Goal: Transaction & Acquisition: Purchase product/service

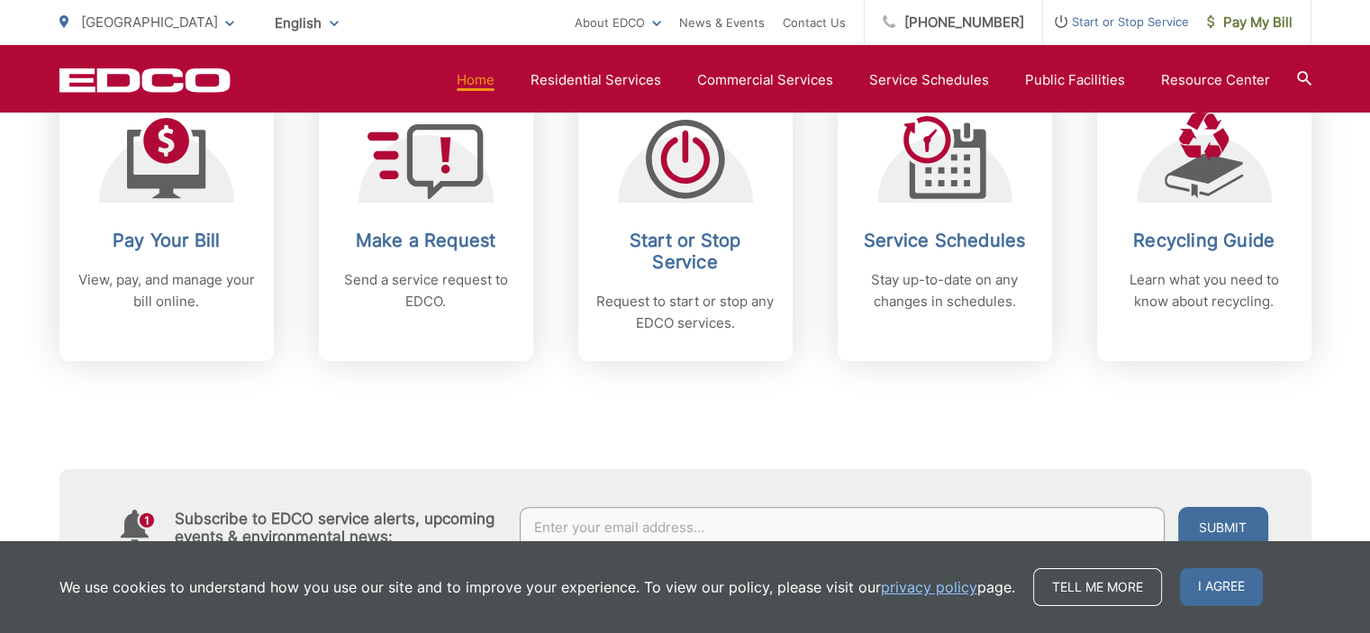
scroll to position [721, 0]
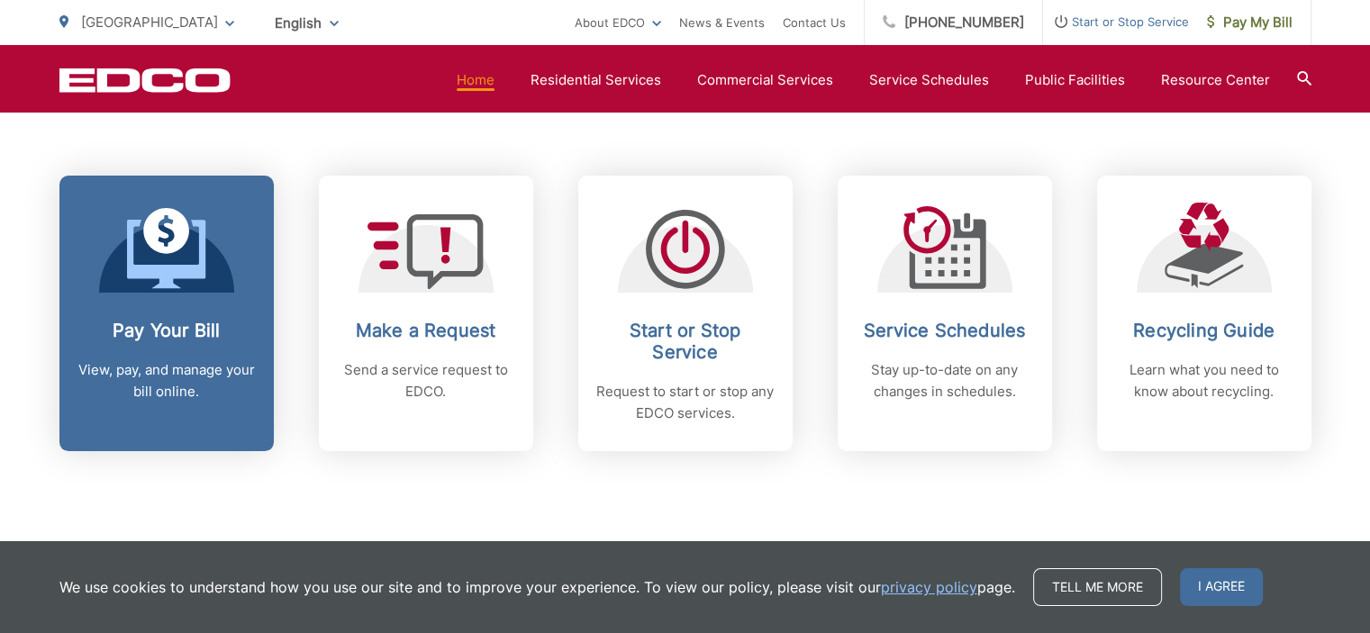
click at [142, 334] on h2 "Pay Your Bill" at bounding box center [166, 331] width 178 height 22
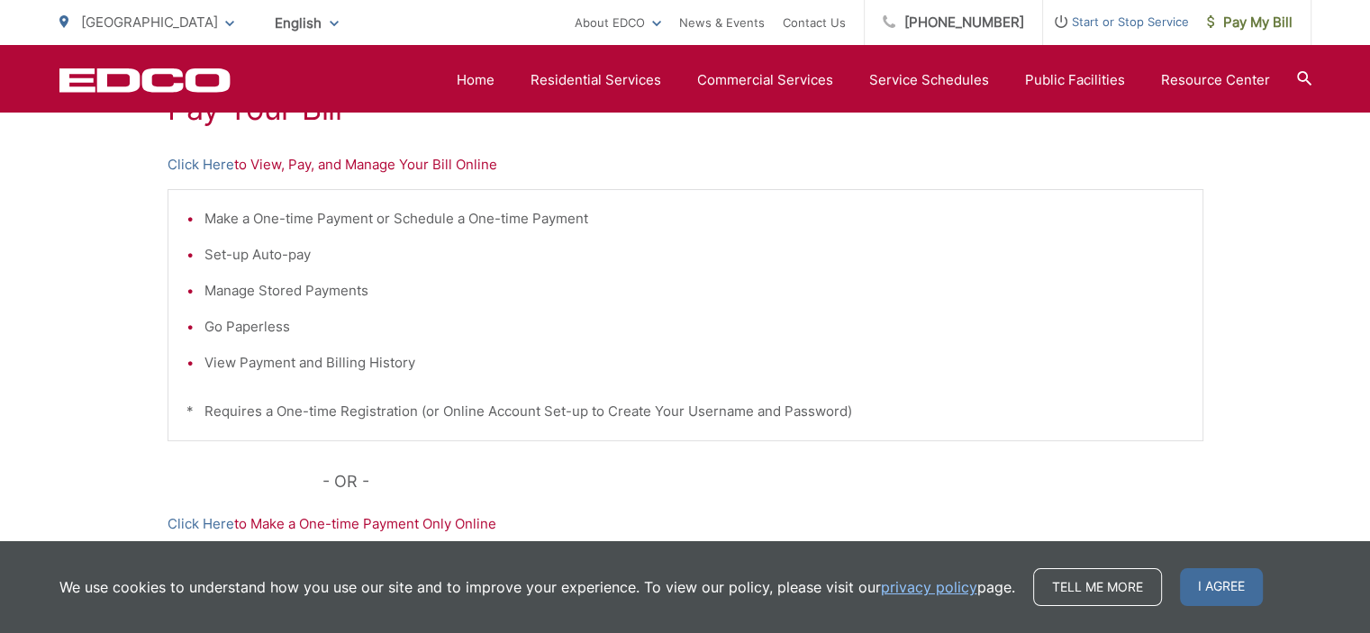
scroll to position [270, 0]
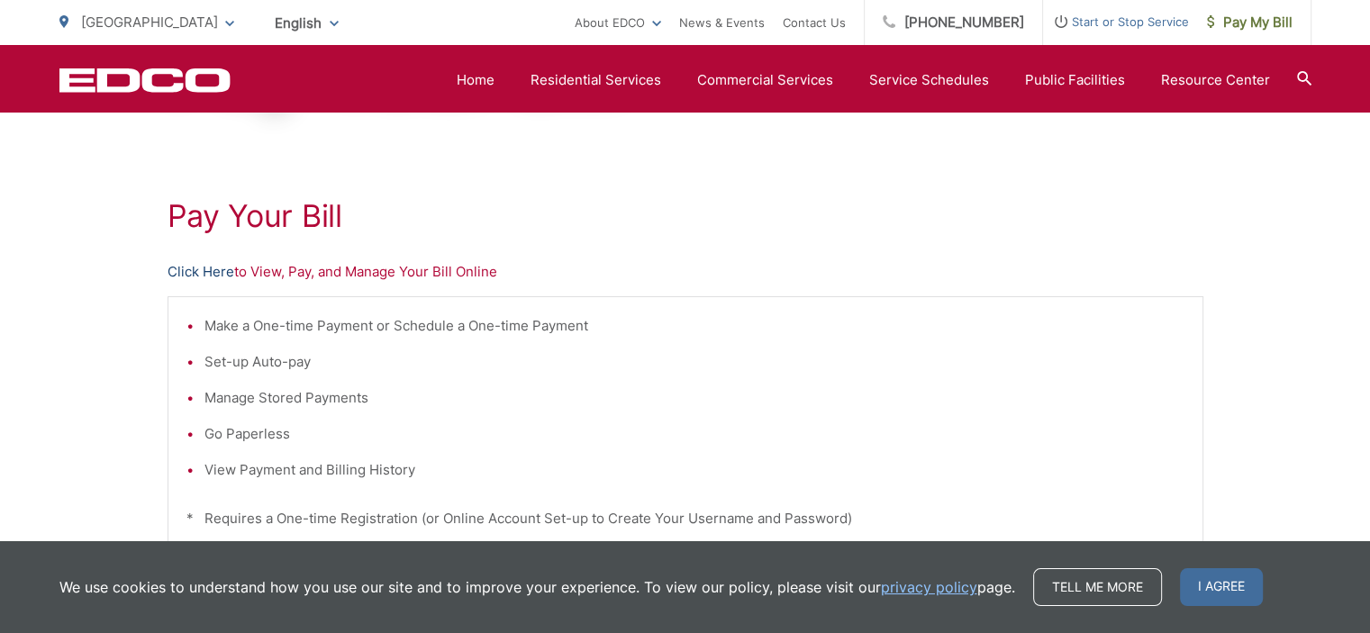
click at [192, 264] on link "Click Here" at bounding box center [201, 272] width 67 height 22
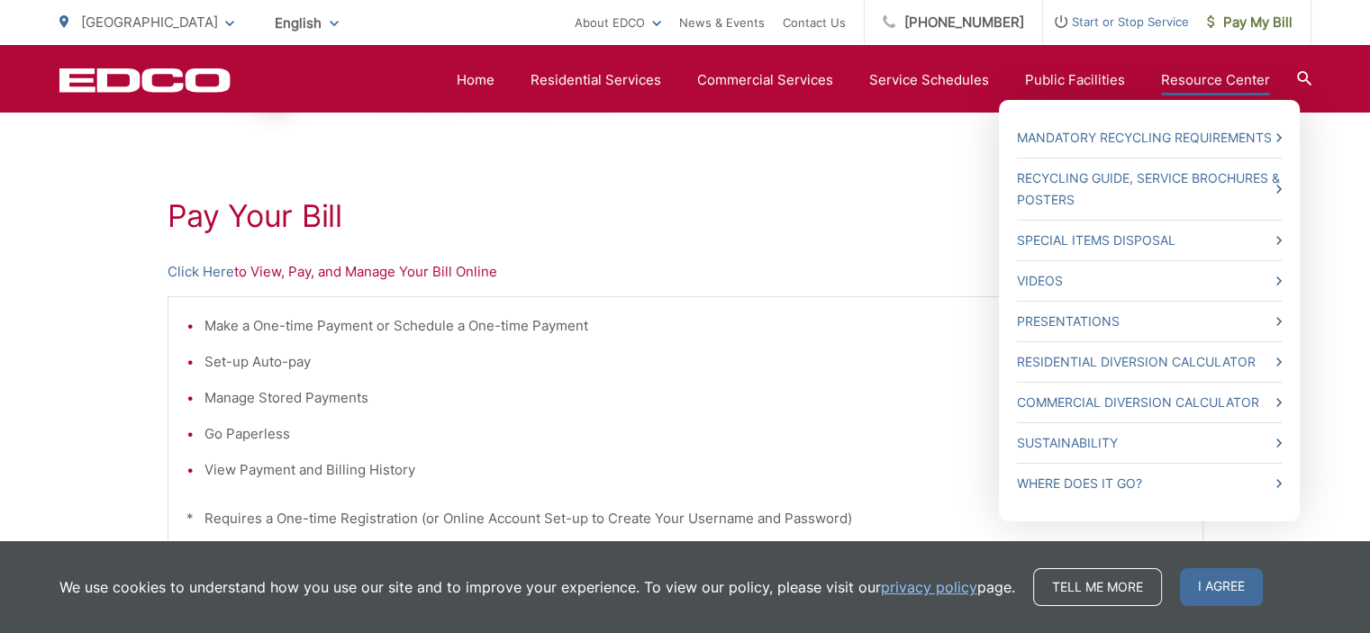
click at [1185, 75] on link "Resource Center" at bounding box center [1215, 80] width 109 height 22
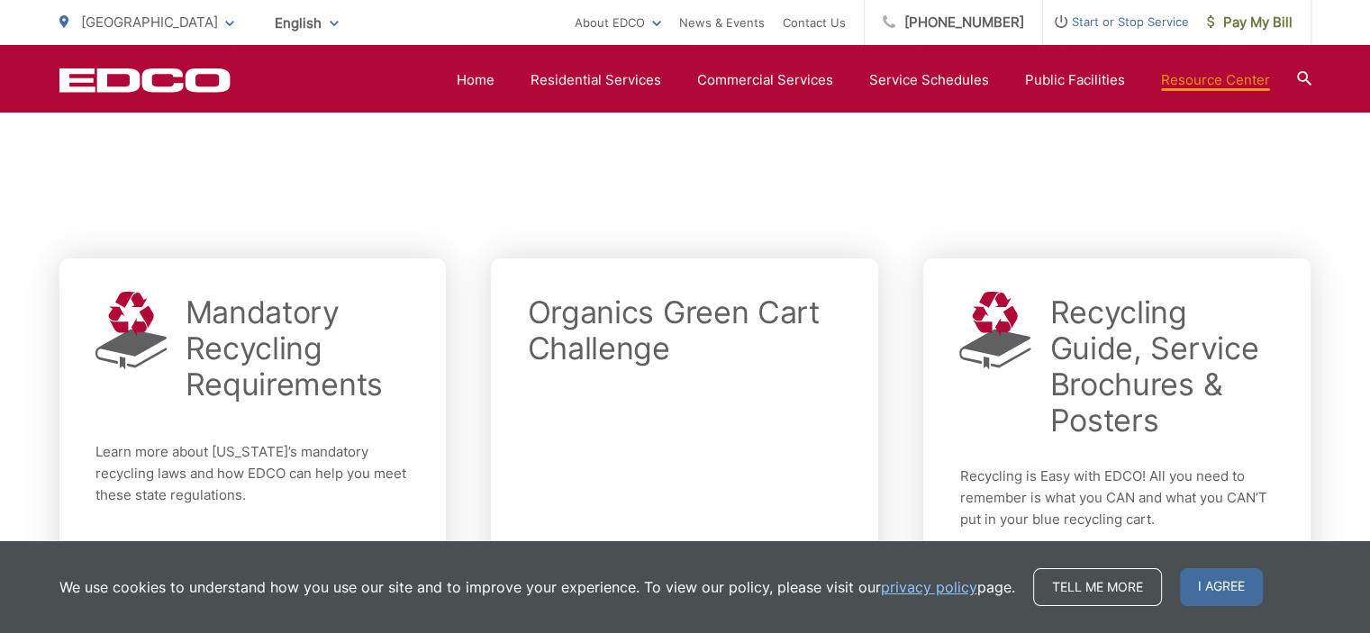
scroll to position [277, 0]
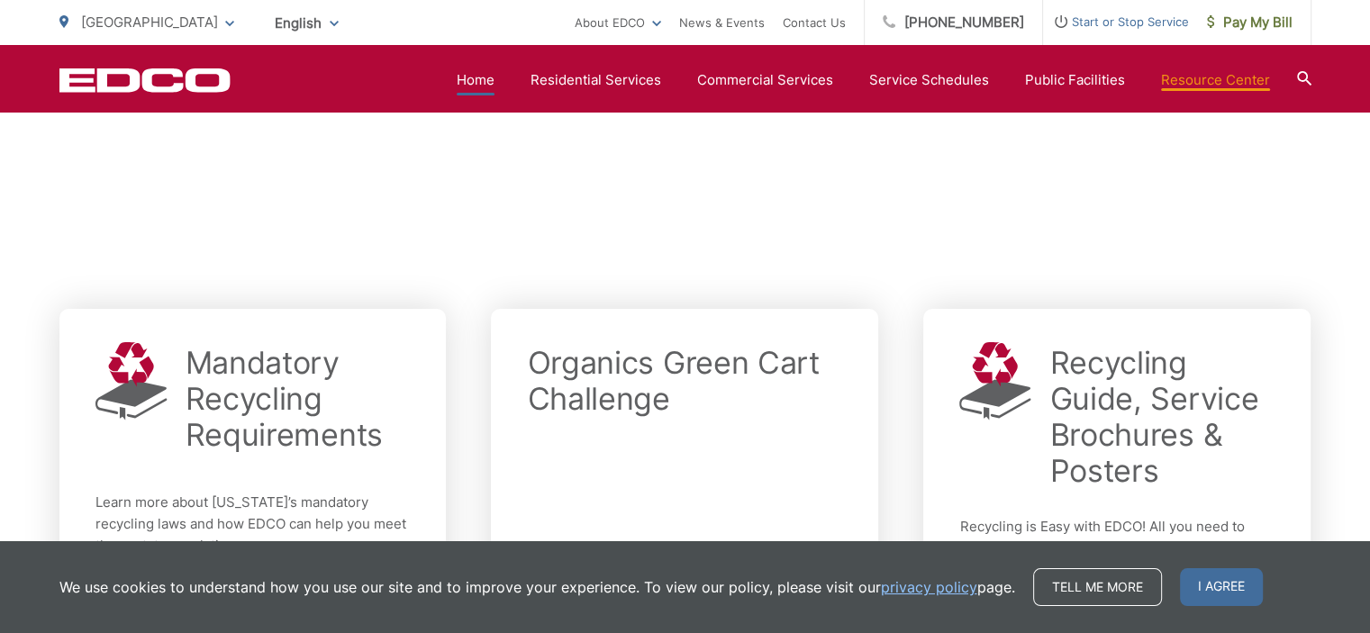
click at [488, 81] on link "Home" at bounding box center [476, 80] width 38 height 22
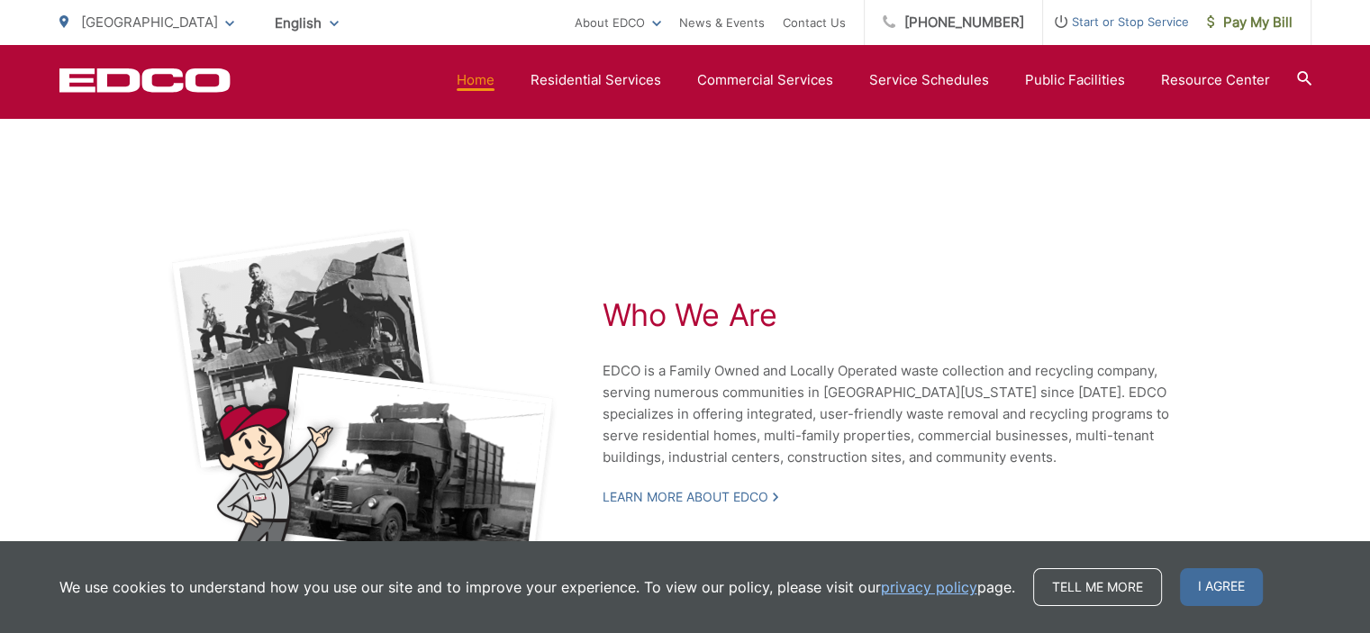
scroll to position [4035, 0]
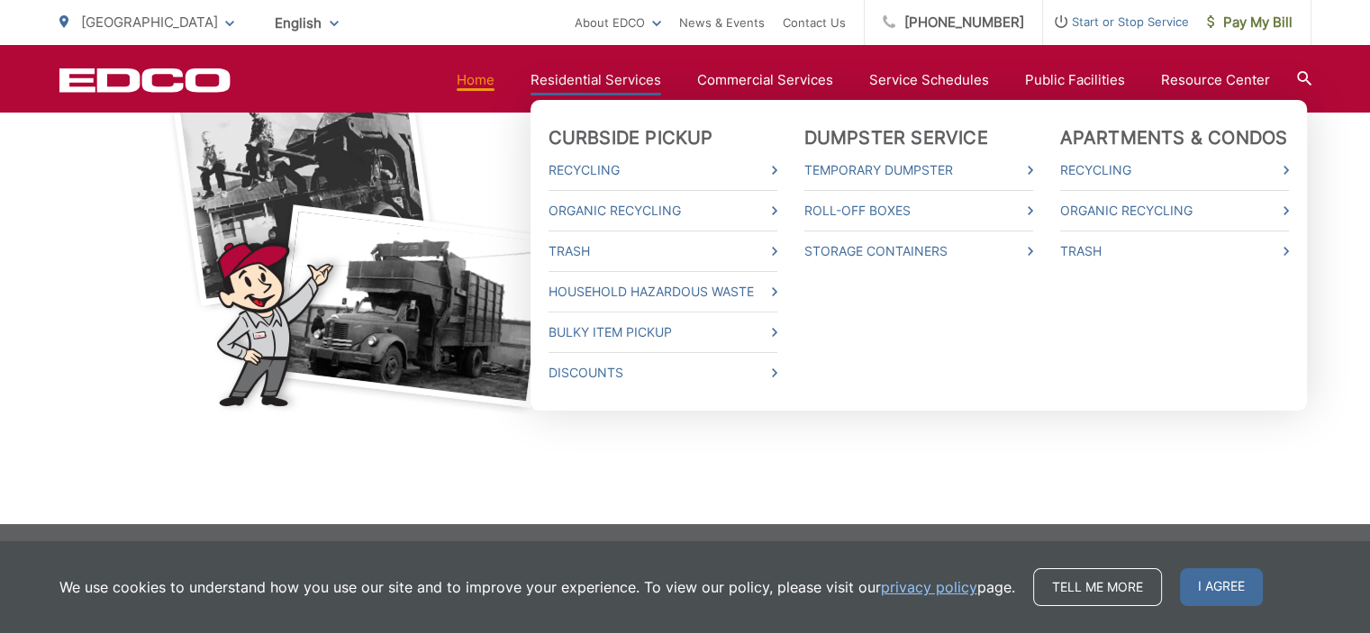
click at [606, 76] on link "Residential Services" at bounding box center [596, 80] width 131 height 22
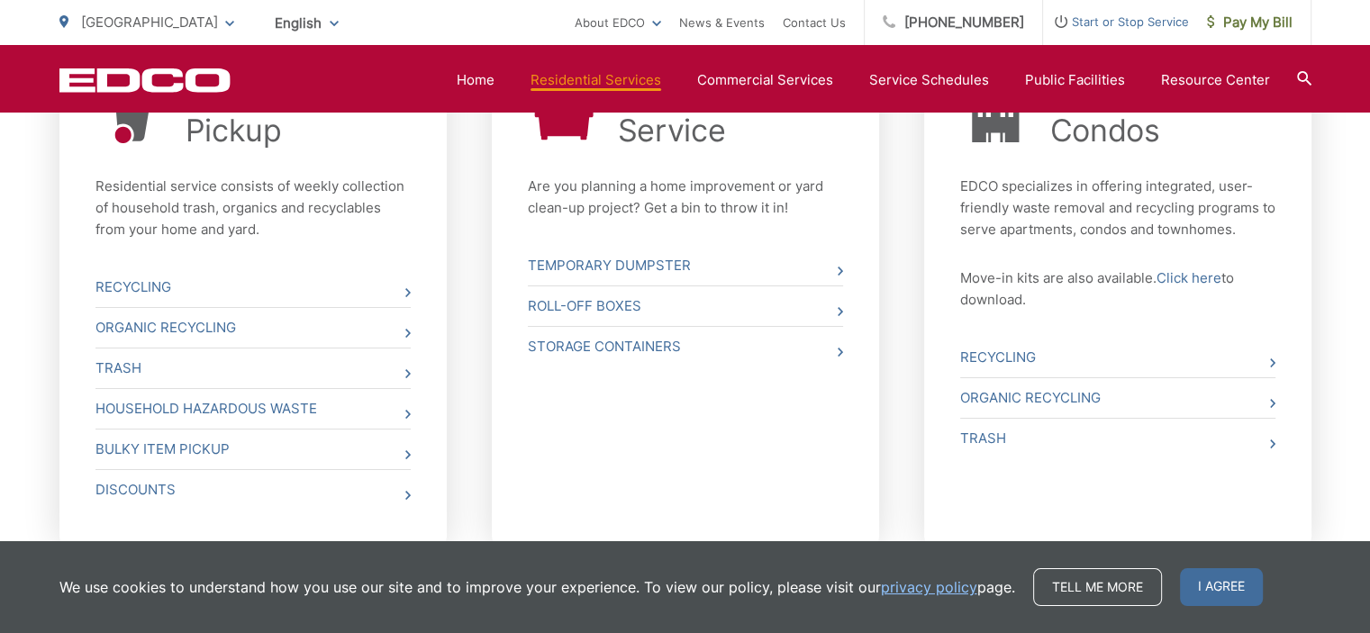
scroll to position [811, 0]
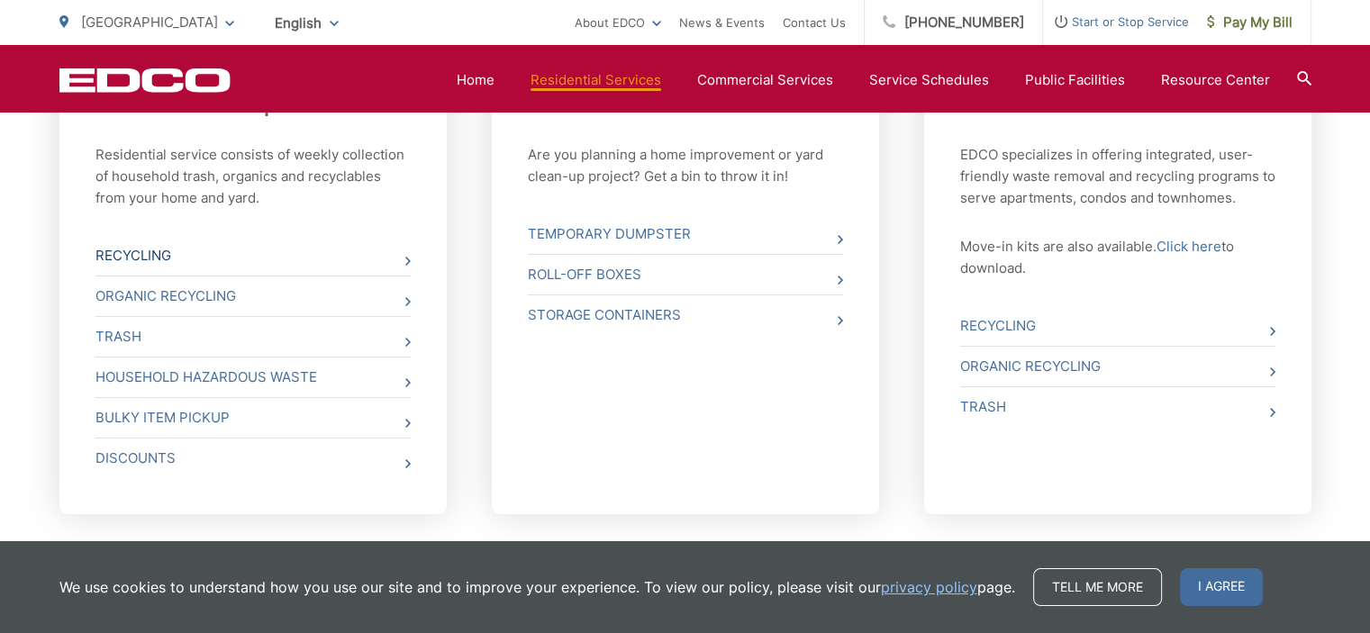
click at [399, 258] on link "Recycling" at bounding box center [252, 256] width 315 height 40
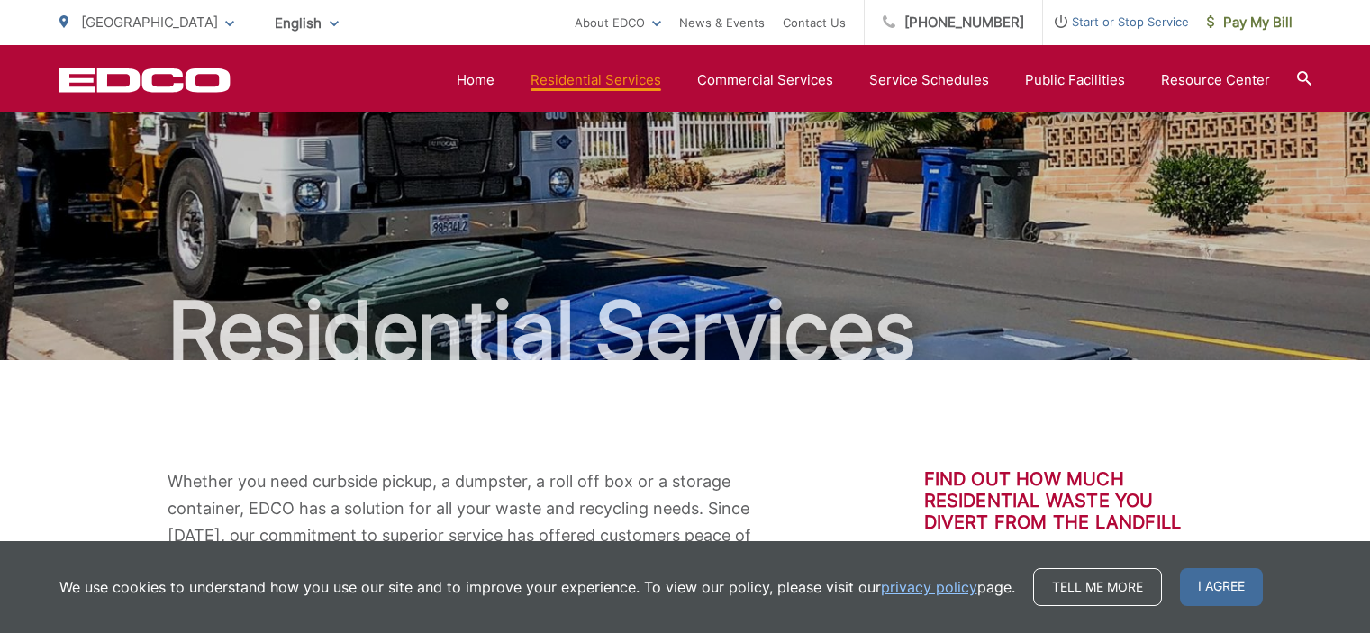
scroll to position [811, 0]
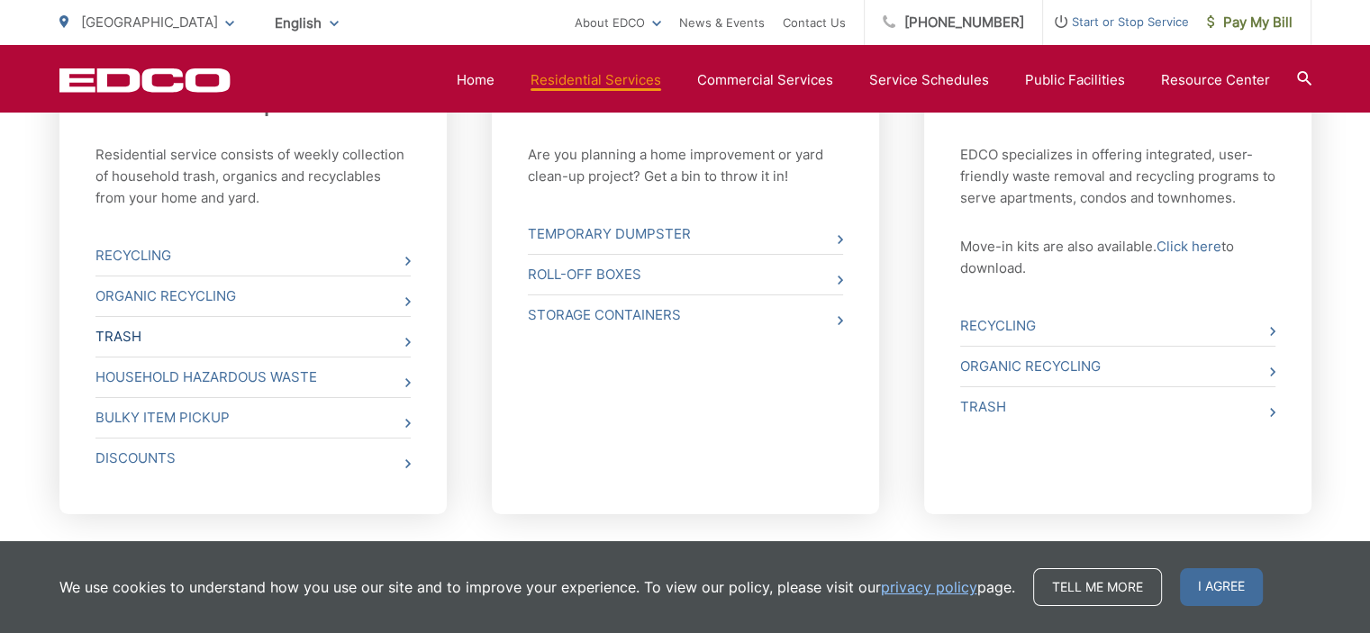
click at [405, 340] on icon at bounding box center [407, 342] width 5 height 9
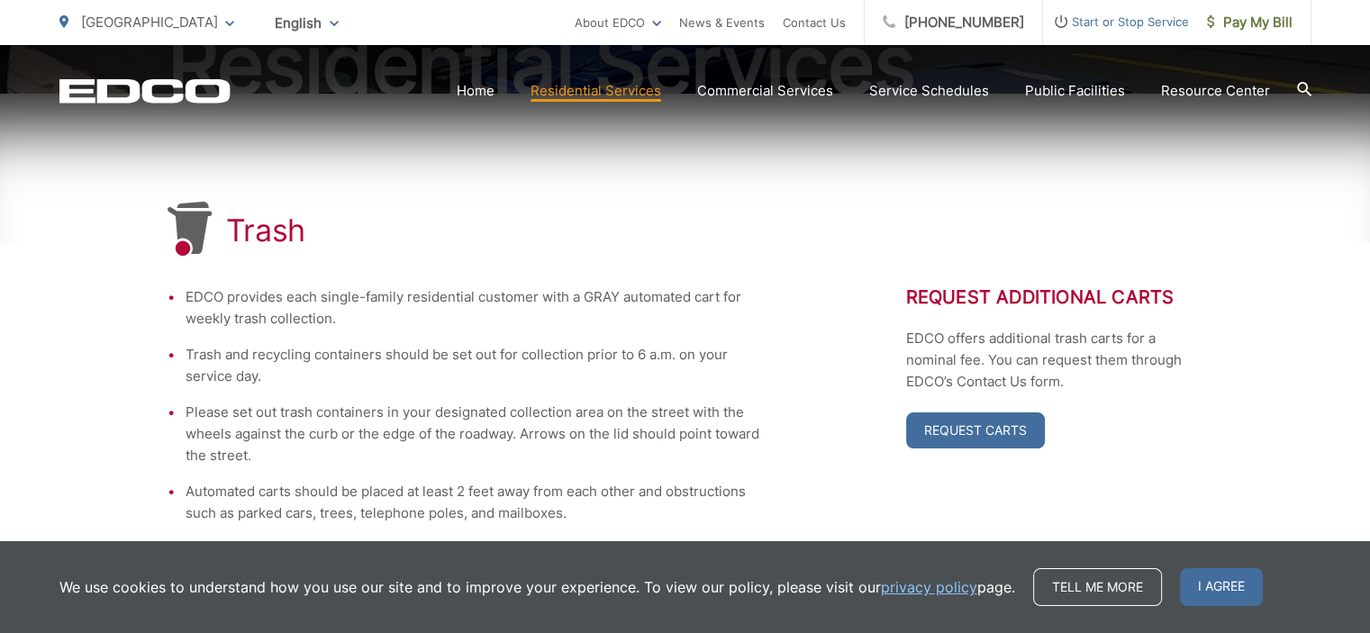
scroll to position [270, 0]
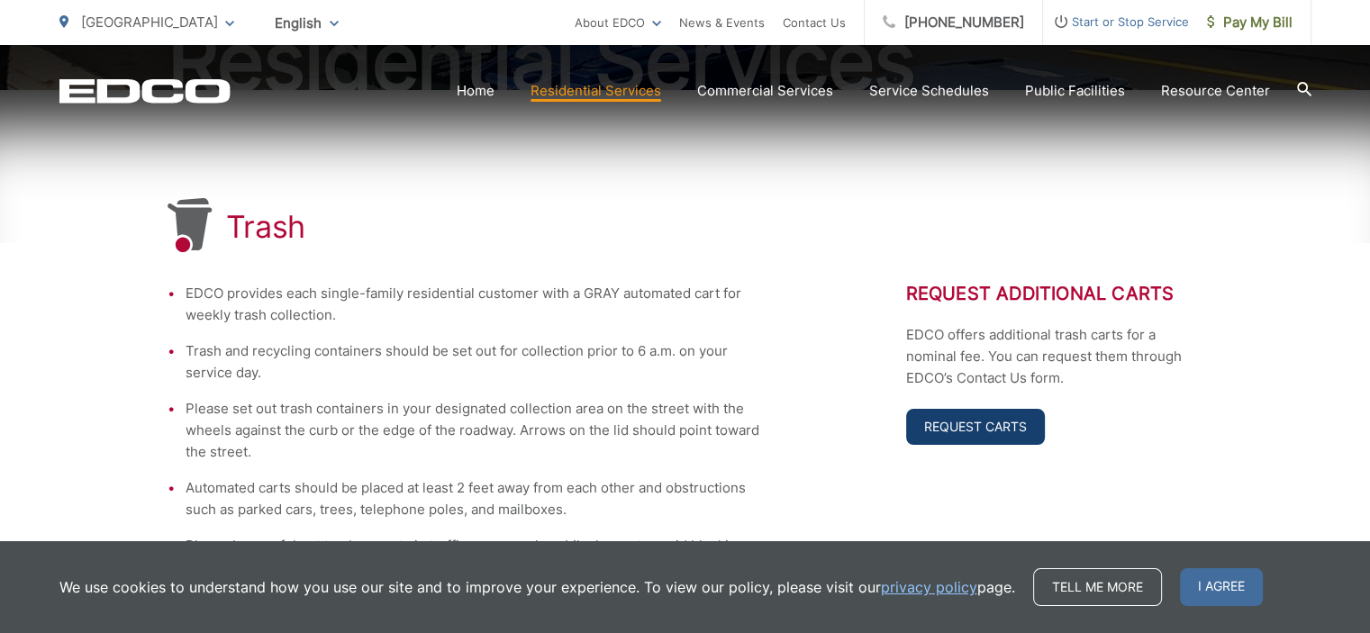
click at [986, 432] on link "Request Carts" at bounding box center [975, 427] width 139 height 36
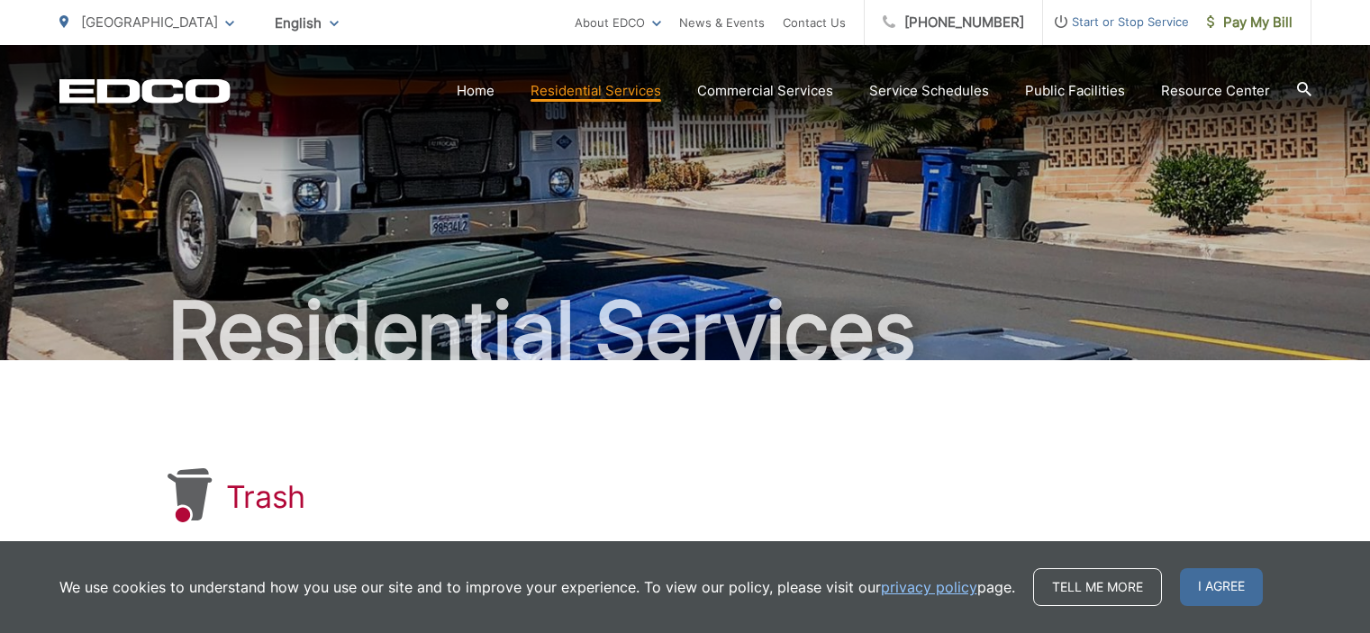
scroll to position [270, 0]
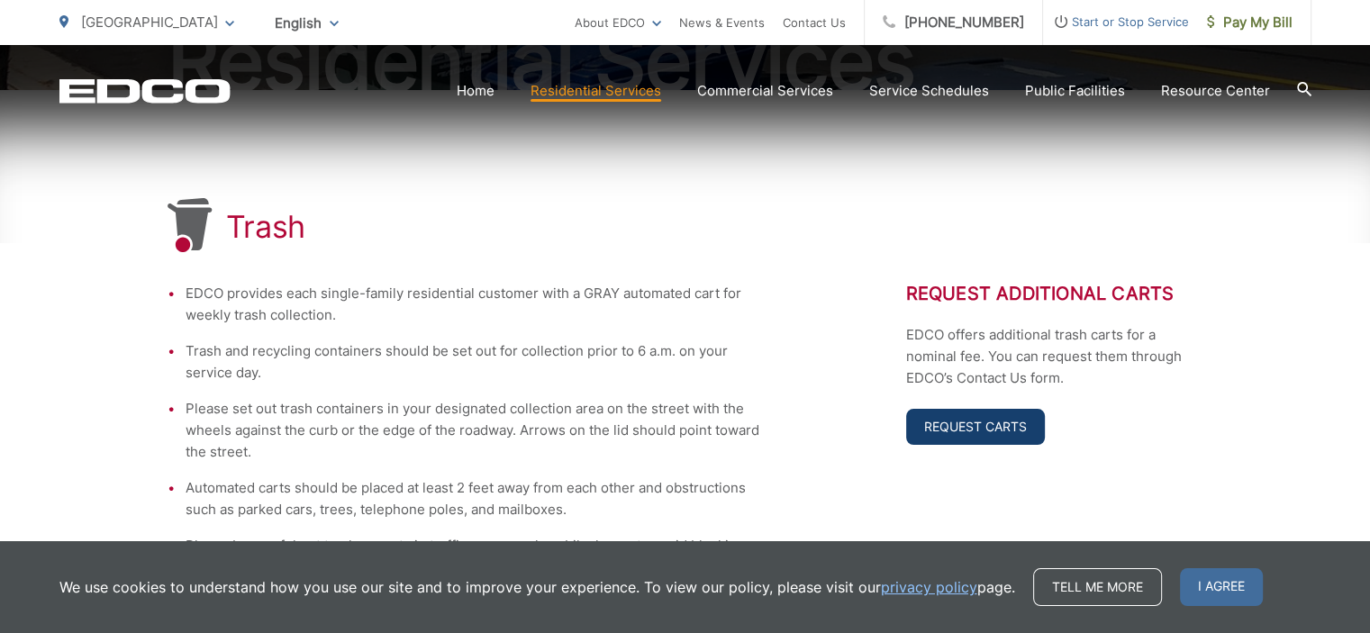
click at [997, 421] on link "Request Carts" at bounding box center [975, 427] width 139 height 36
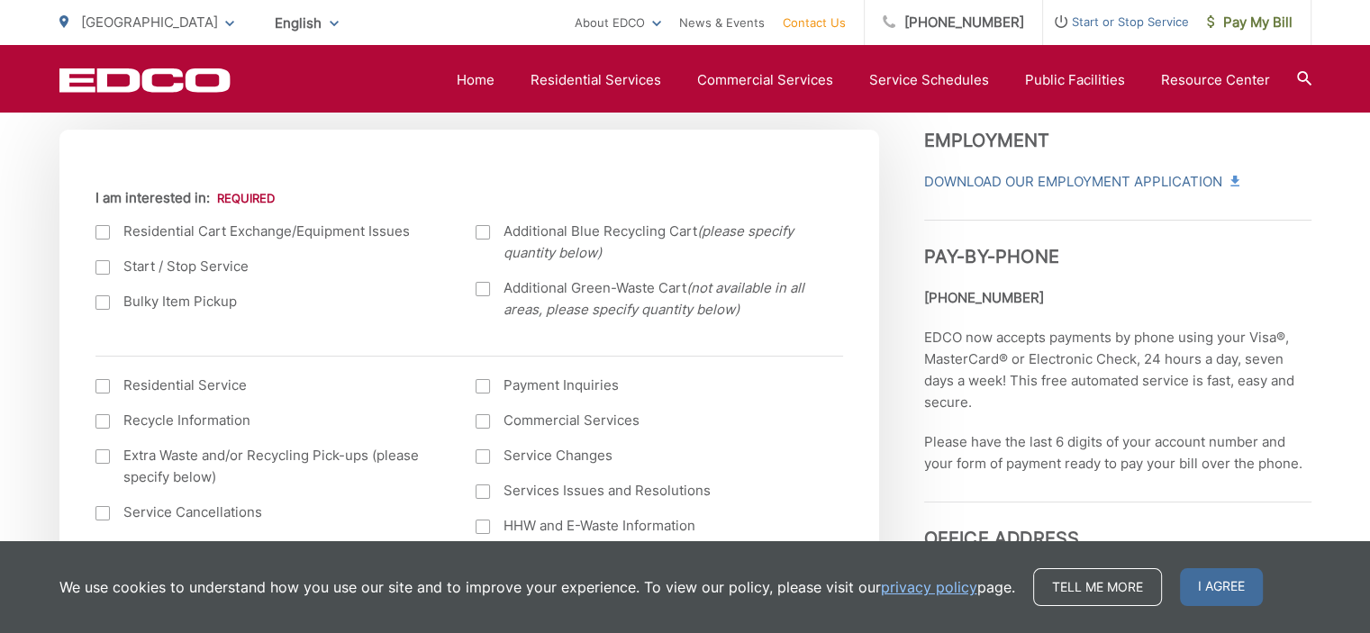
scroll to position [630, 0]
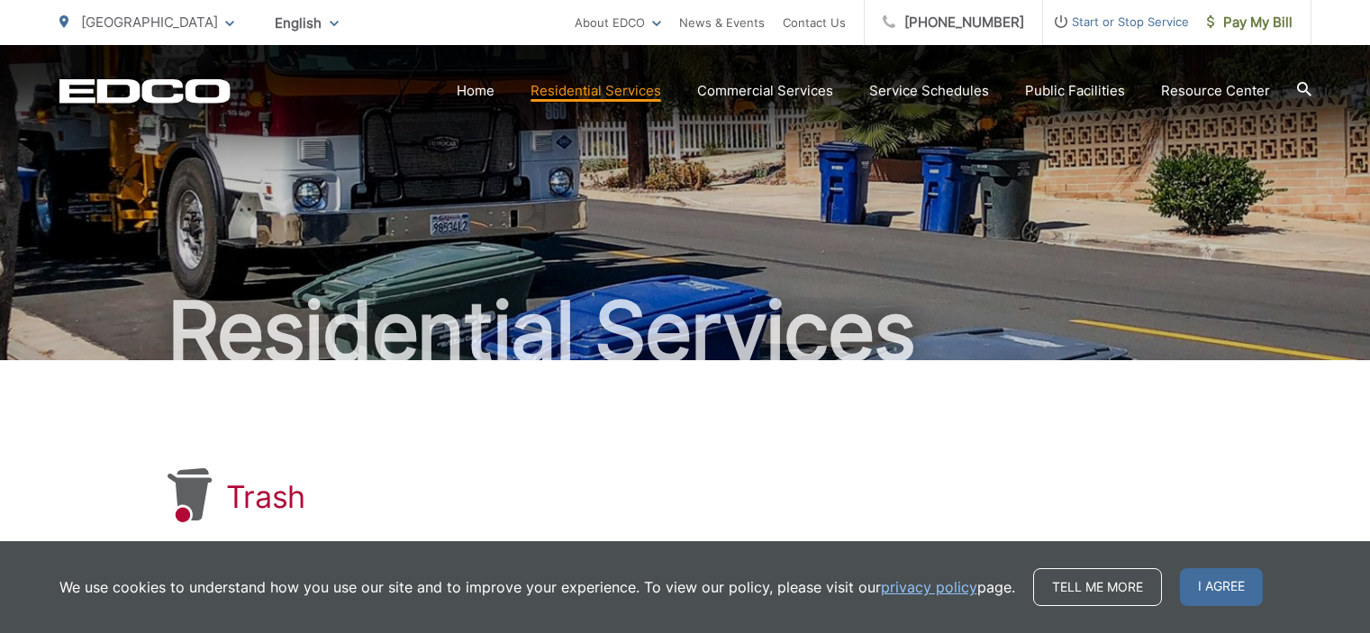
scroll to position [270, 0]
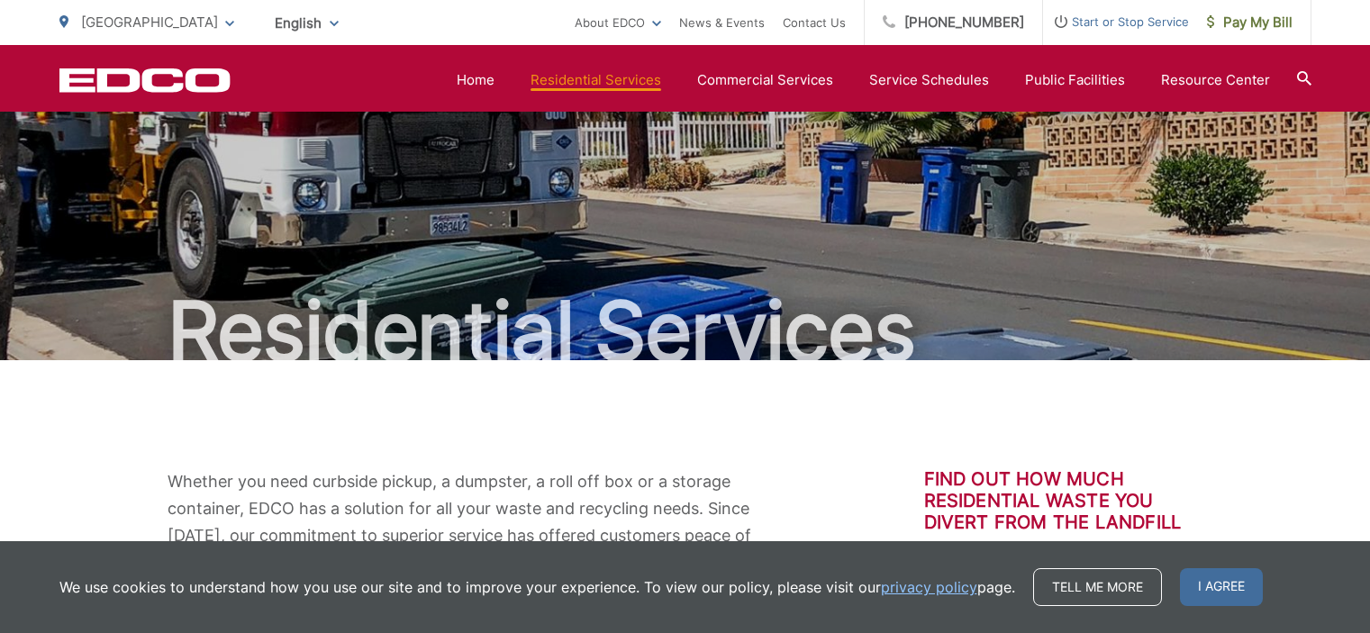
scroll to position [811, 0]
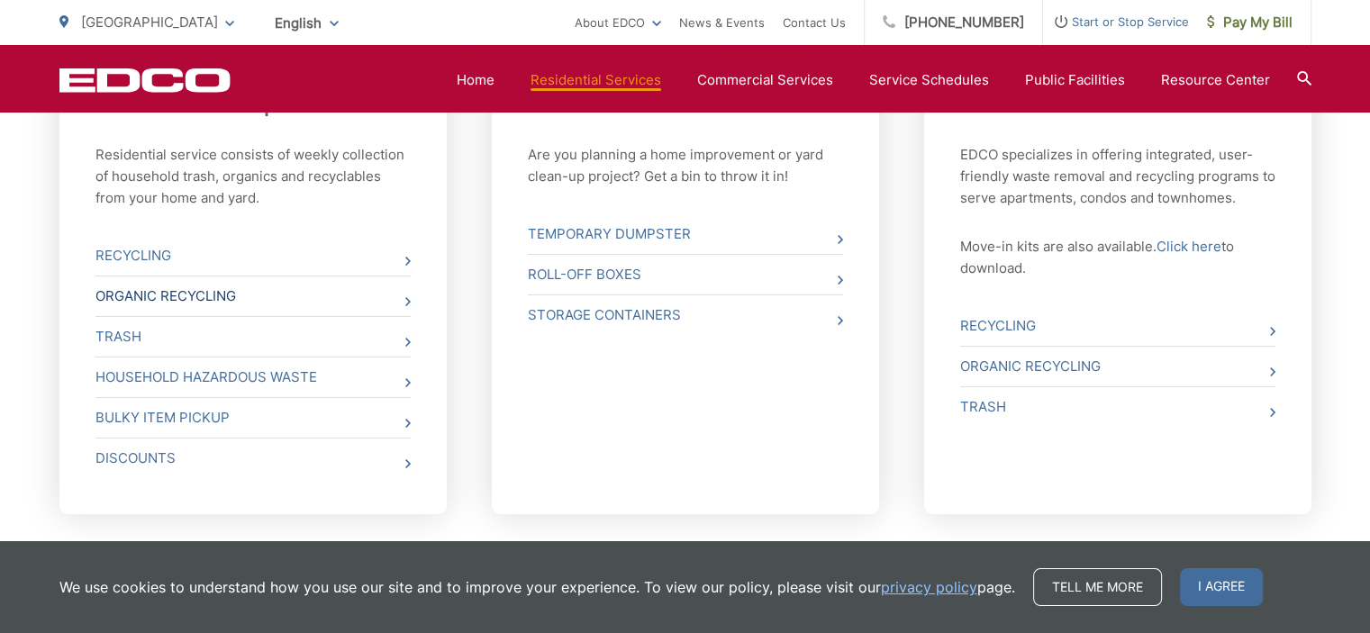
click at [298, 306] on link "Organic Recycling" at bounding box center [252, 297] width 315 height 40
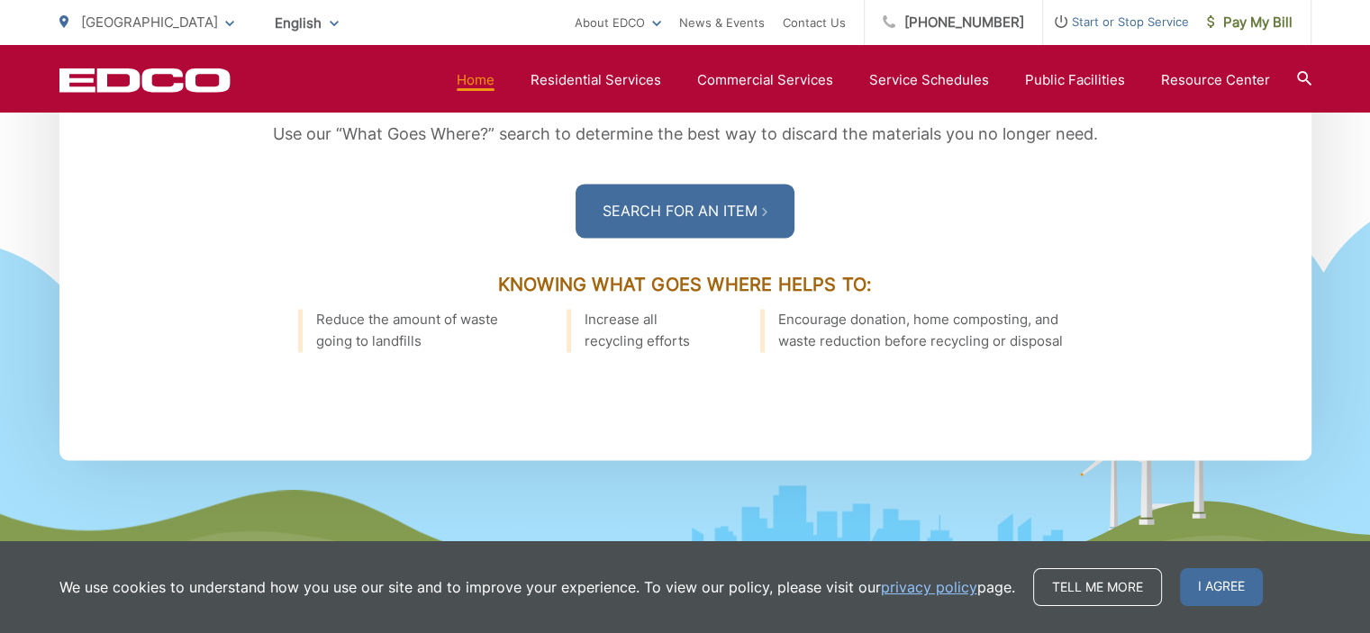
scroll to position [2594, 0]
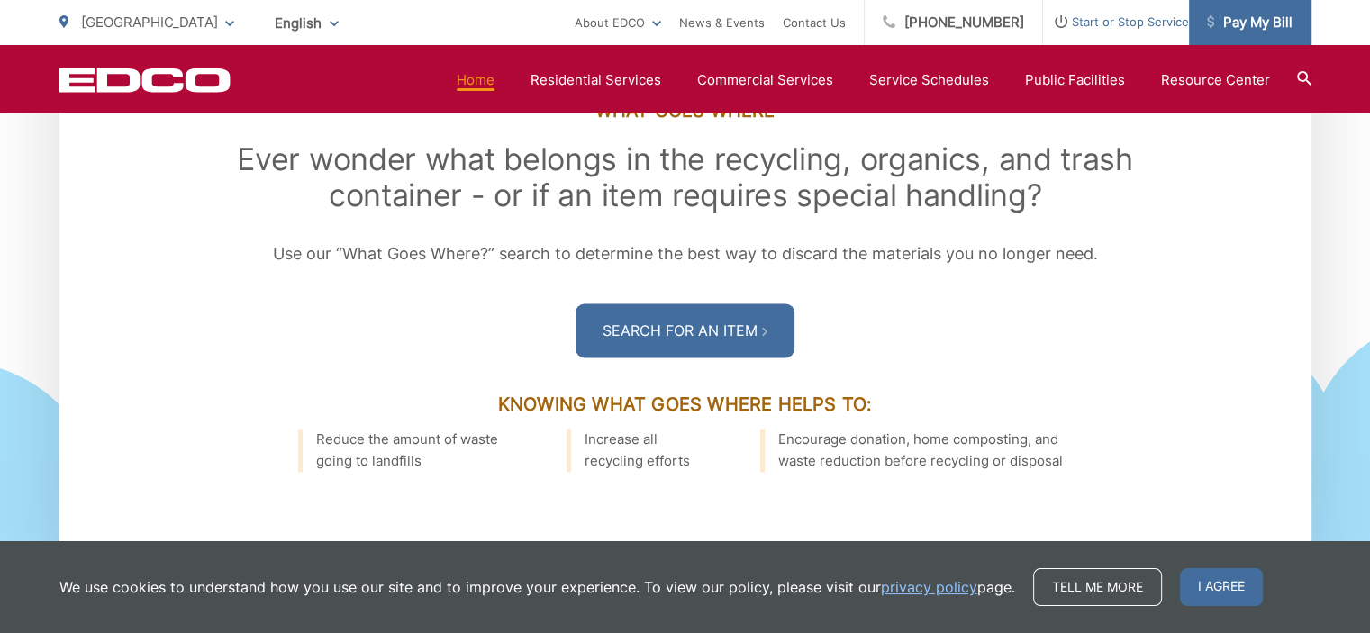
click at [1255, 21] on span "Pay My Bill" at bounding box center [1250, 23] width 86 height 22
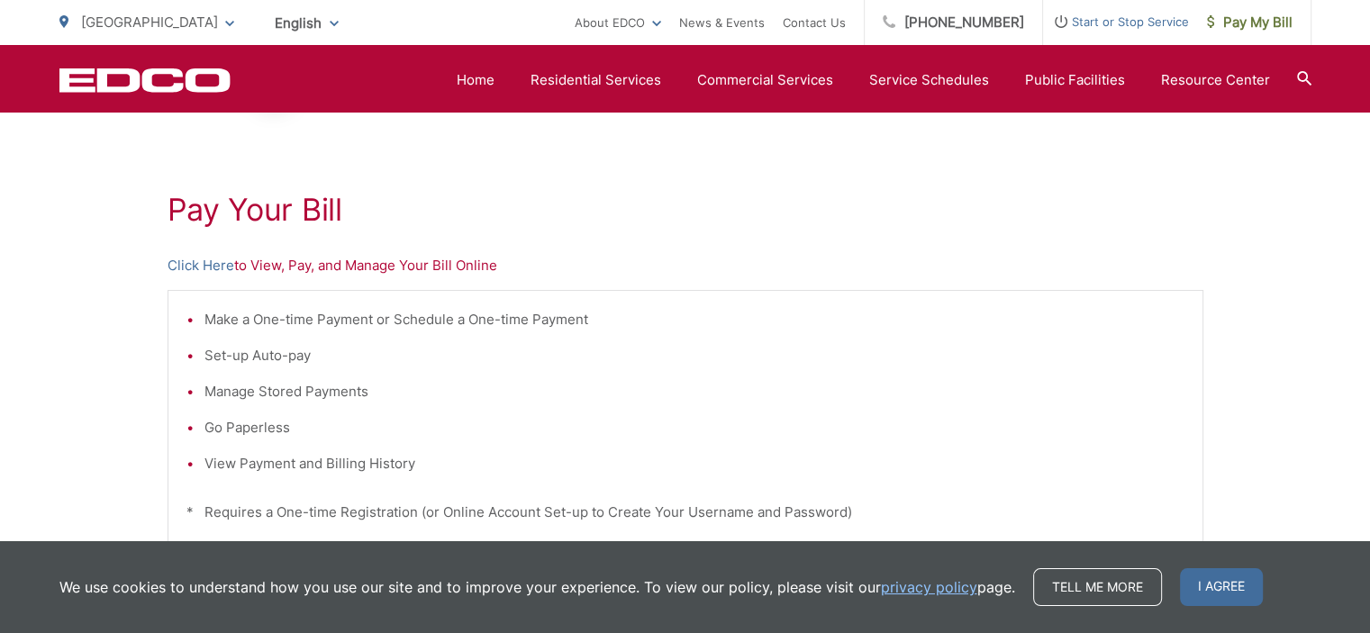
scroll to position [270, 0]
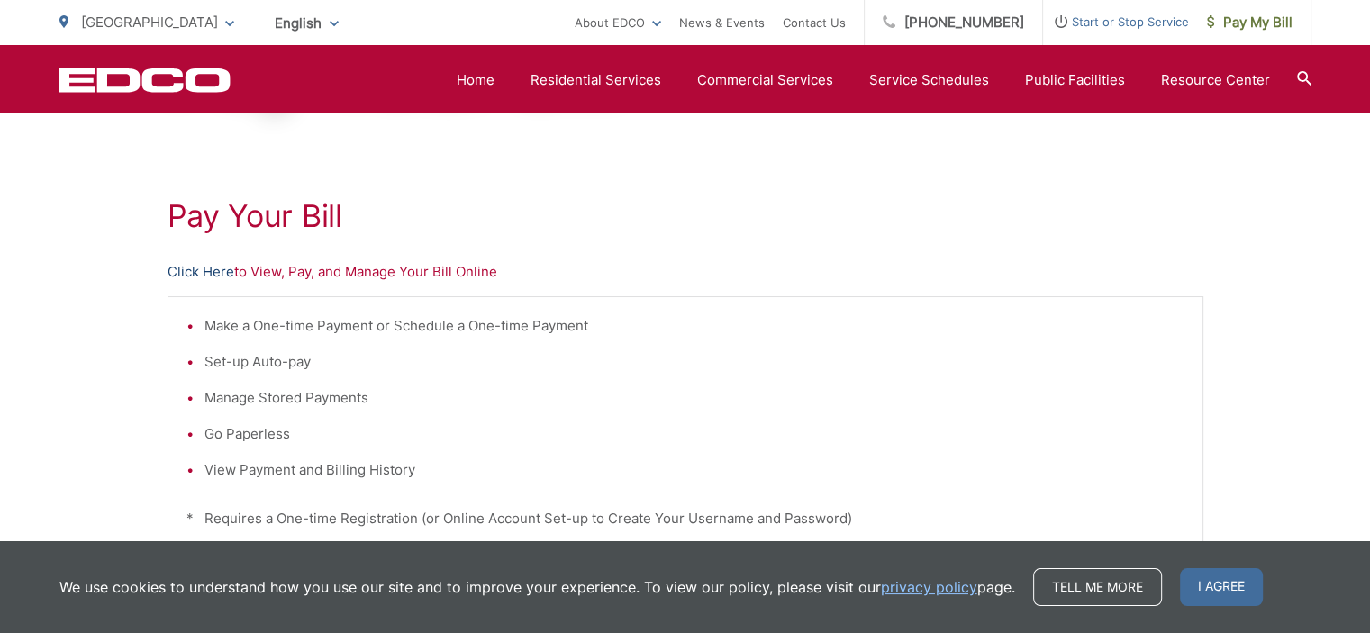
click at [198, 269] on link "Click Here" at bounding box center [201, 272] width 67 height 22
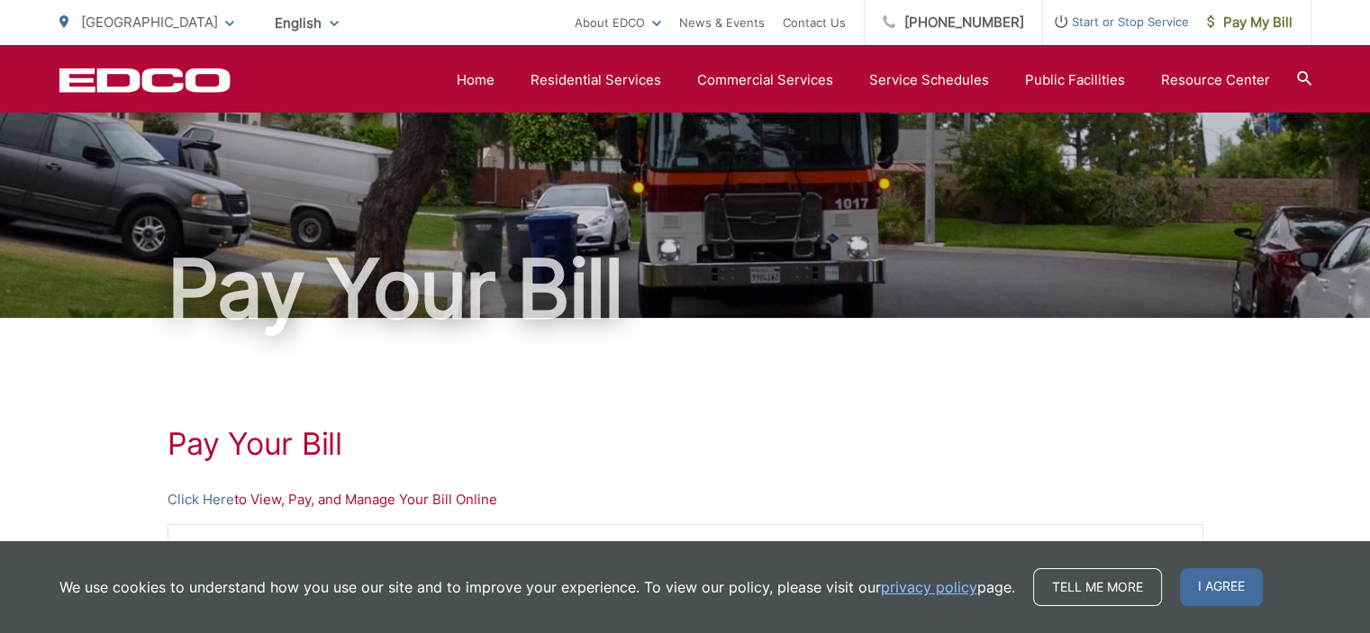
scroll to position [0, 0]
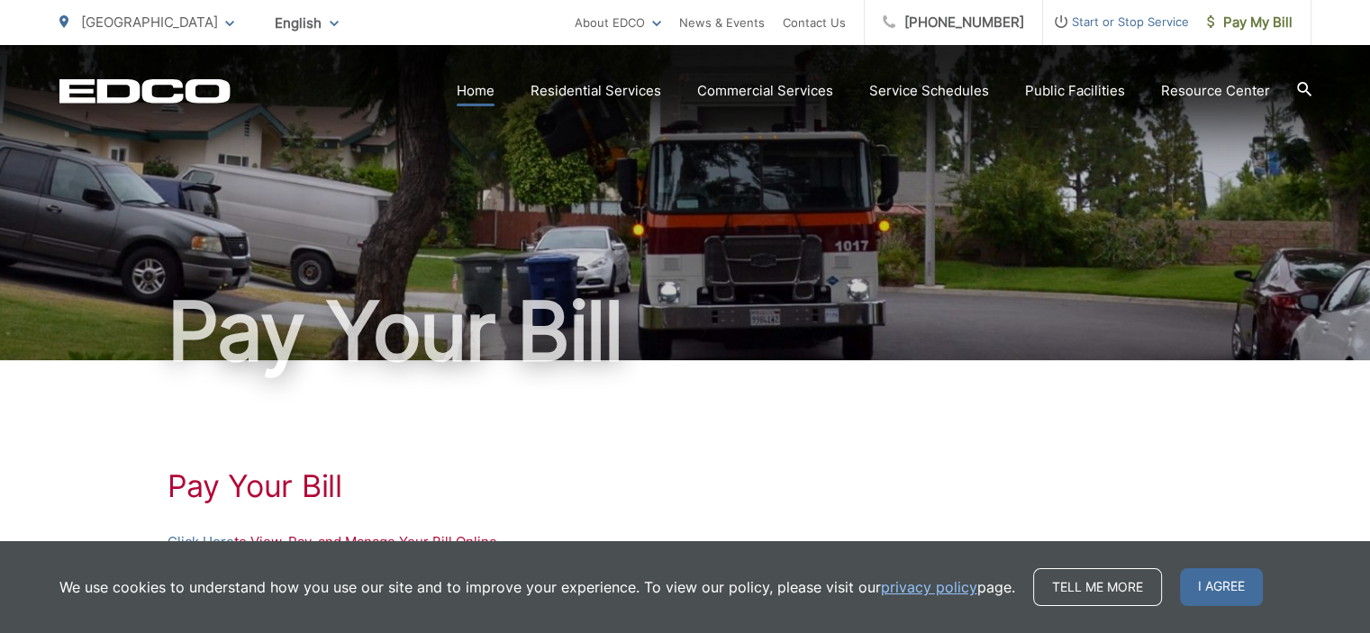
click at [480, 86] on link "Home" at bounding box center [476, 91] width 38 height 22
